Goal: Task Accomplishment & Management: Use online tool/utility

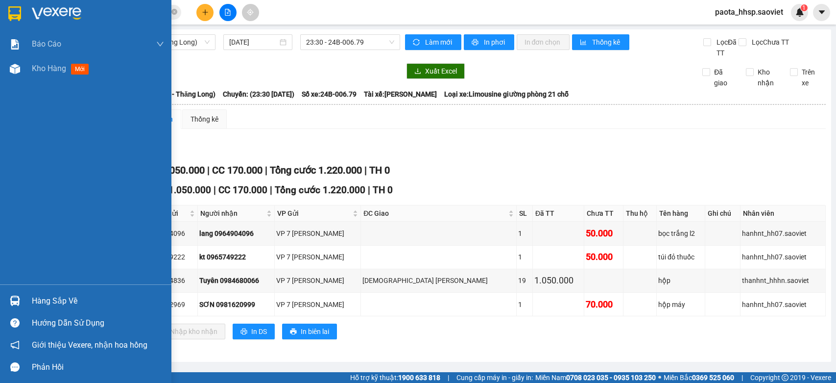
click at [33, 295] on div "Hàng sắp về" at bounding box center [98, 300] width 132 height 15
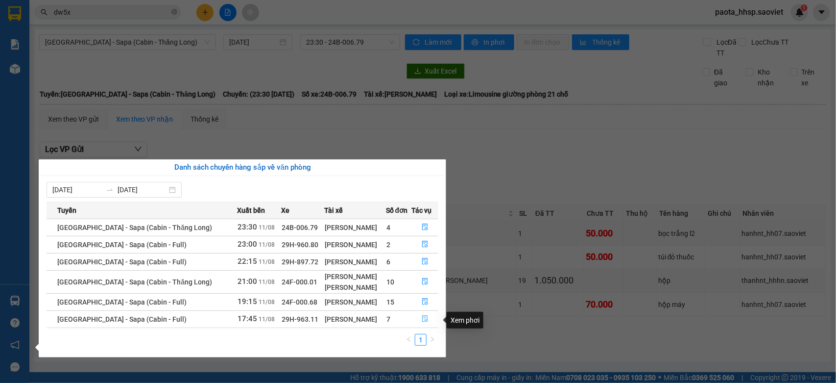
click at [422, 319] on icon "file-done" at bounding box center [425, 318] width 7 height 7
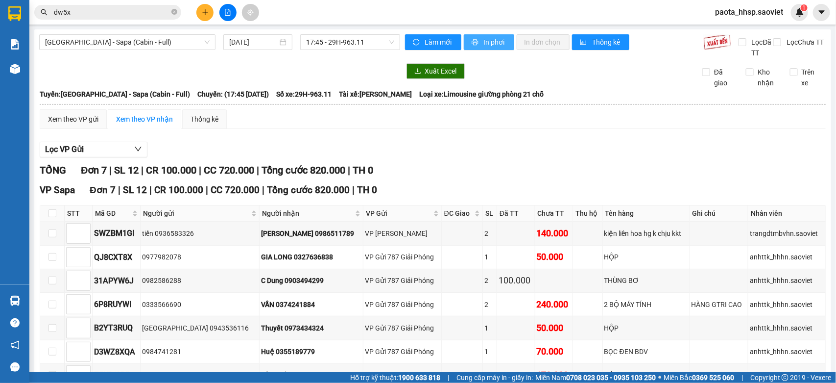
click at [474, 44] on span "printer" at bounding box center [476, 43] width 8 height 8
click at [484, 40] on span "In phơi" at bounding box center [495, 42] width 23 height 11
click at [51, 214] on input "checkbox" at bounding box center [52, 213] width 8 height 8
checkbox input "true"
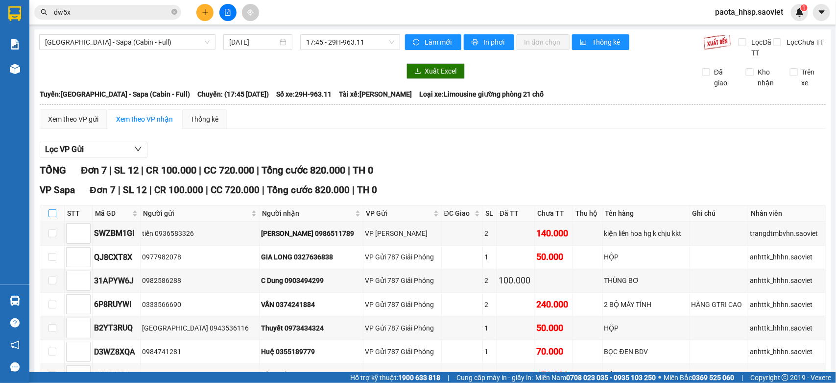
checkbox input "true"
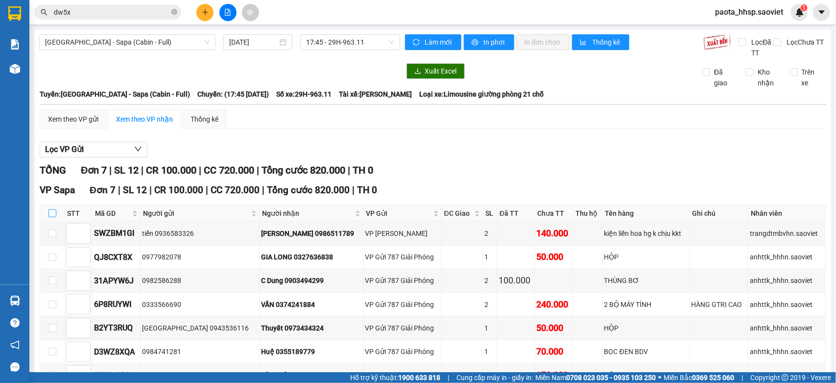
checkbox input "true"
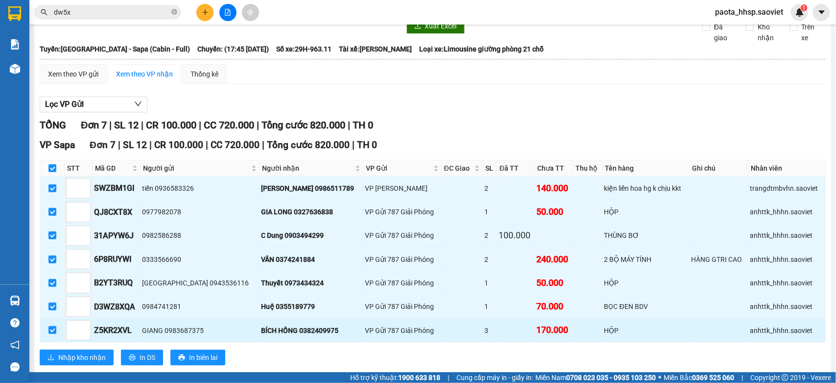
scroll to position [69, 0]
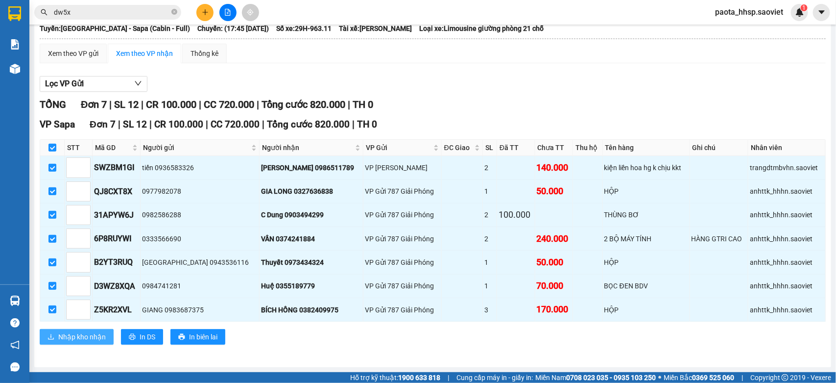
click at [83, 339] on span "Nhập kho nhận" at bounding box center [82, 336] width 48 height 11
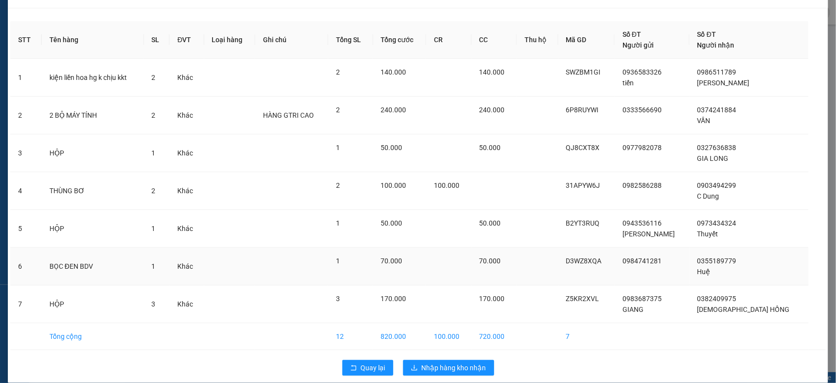
scroll to position [36, 0]
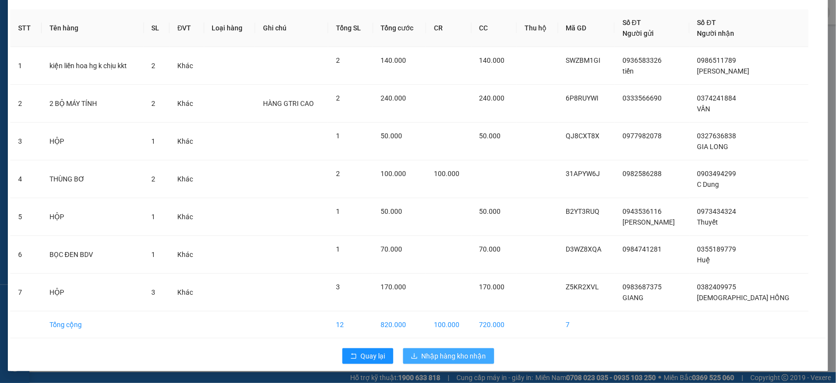
click at [459, 360] on span "Nhập hàng kho nhận" at bounding box center [454, 355] width 65 height 11
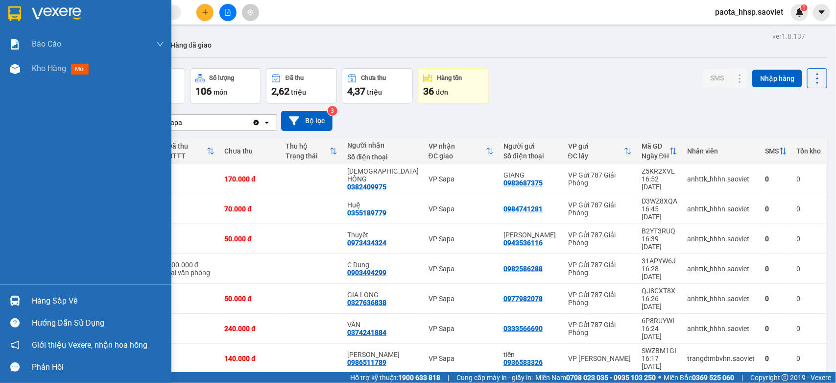
click at [50, 304] on div "Hàng sắp về" at bounding box center [98, 300] width 132 height 15
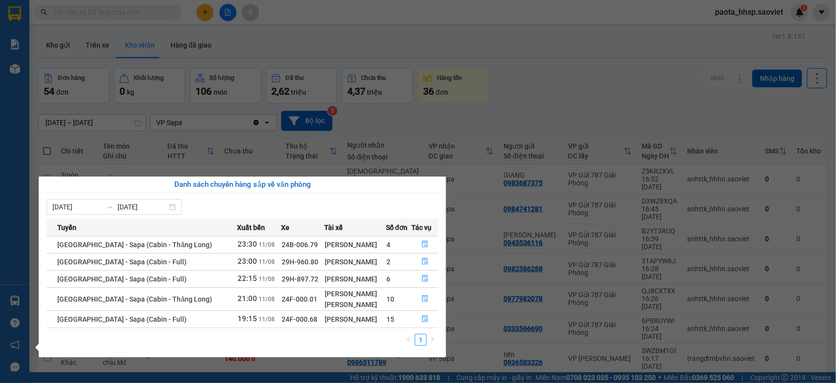
click at [520, 94] on section "Kết quả tìm kiếm ( 0 ) Bộ lọc No Data paota_hhsp.saoviet 1 Báo cáo 1B. Chi tiết…" at bounding box center [418, 191] width 836 height 383
